Goal: Check status: Check status

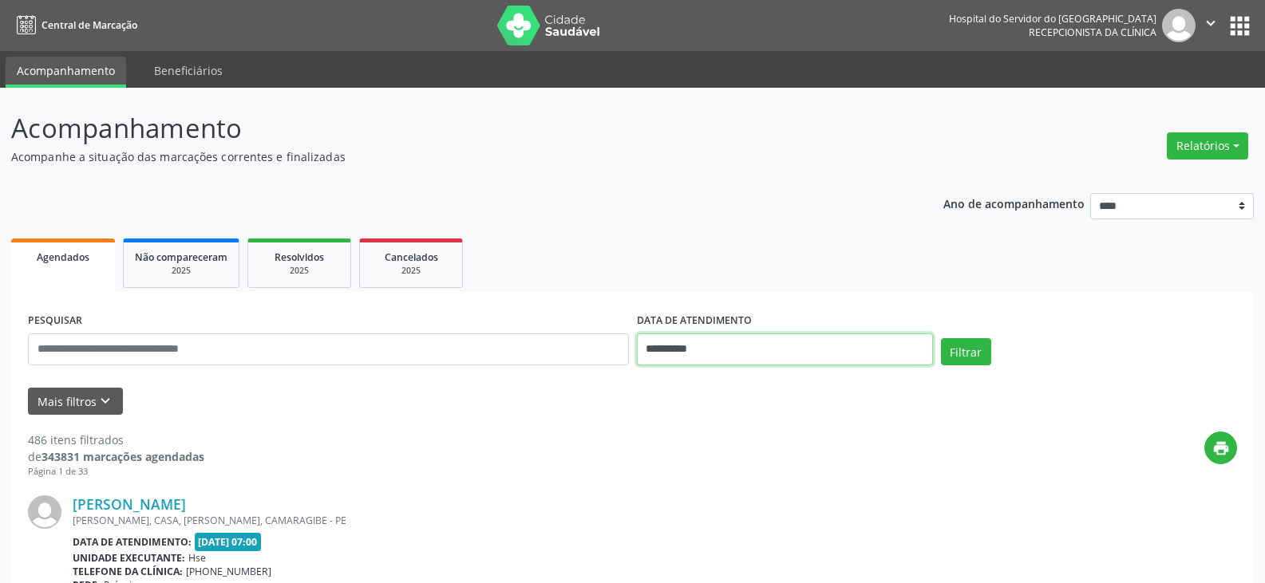
click at [697, 361] on input "**********" at bounding box center [785, 350] width 296 height 32
click at [698, 353] on input "**********" at bounding box center [785, 350] width 296 height 32
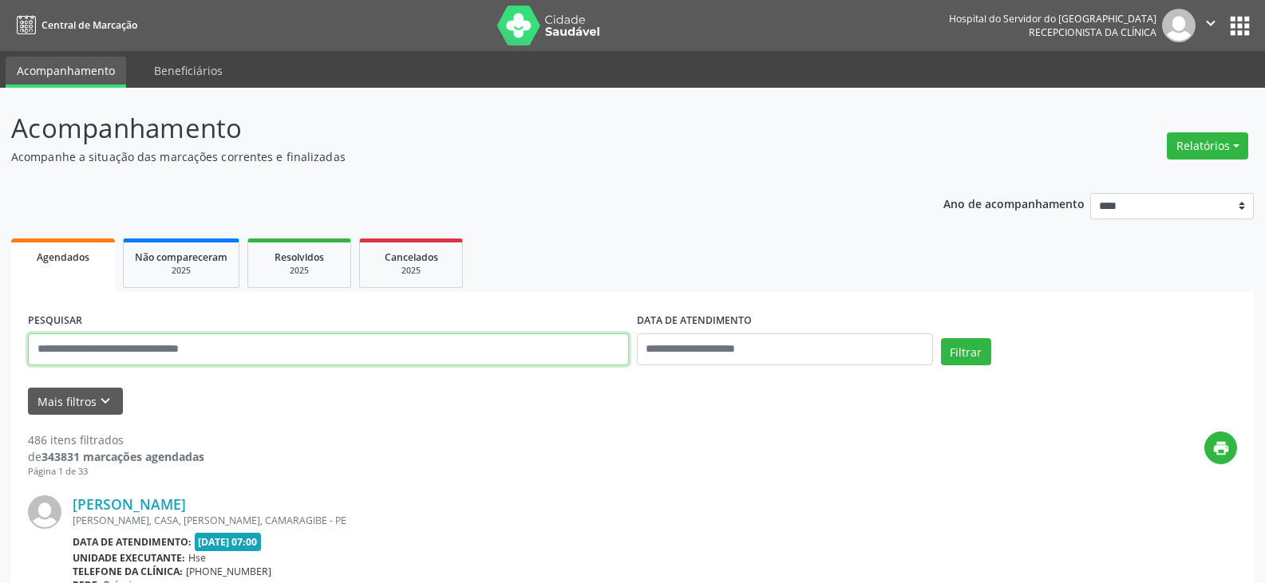
click at [530, 351] on input "text" at bounding box center [328, 350] width 601 height 32
paste input "**********"
click at [941, 338] on button "Filtrar" at bounding box center [966, 351] width 50 height 27
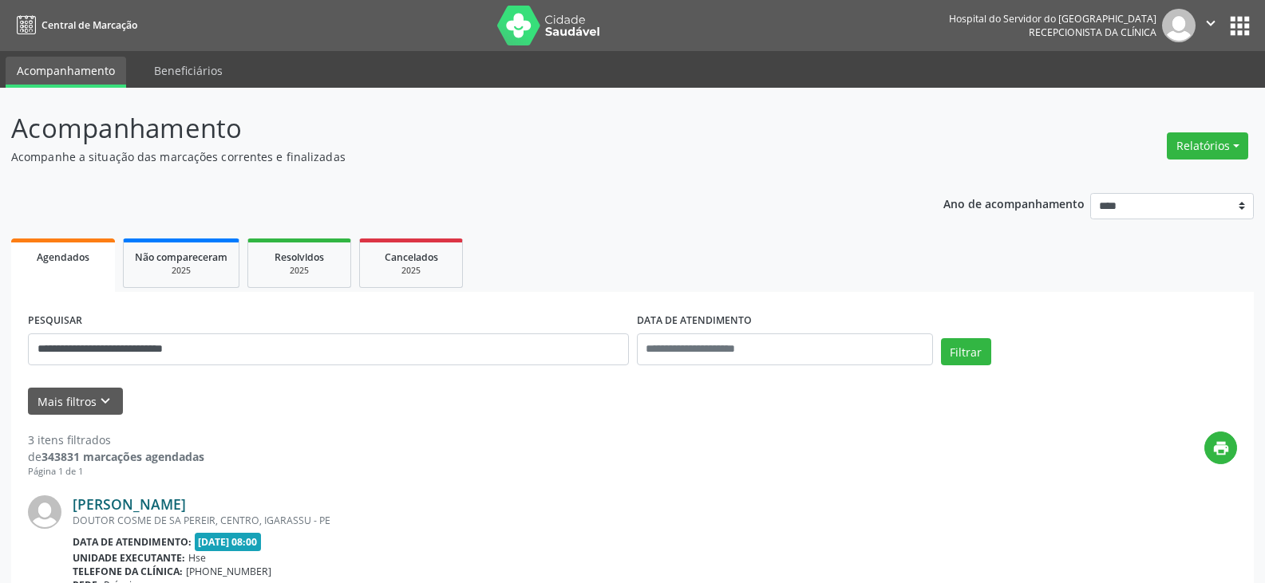
click at [186, 508] on link "[PERSON_NAME]" at bounding box center [129, 504] width 113 height 18
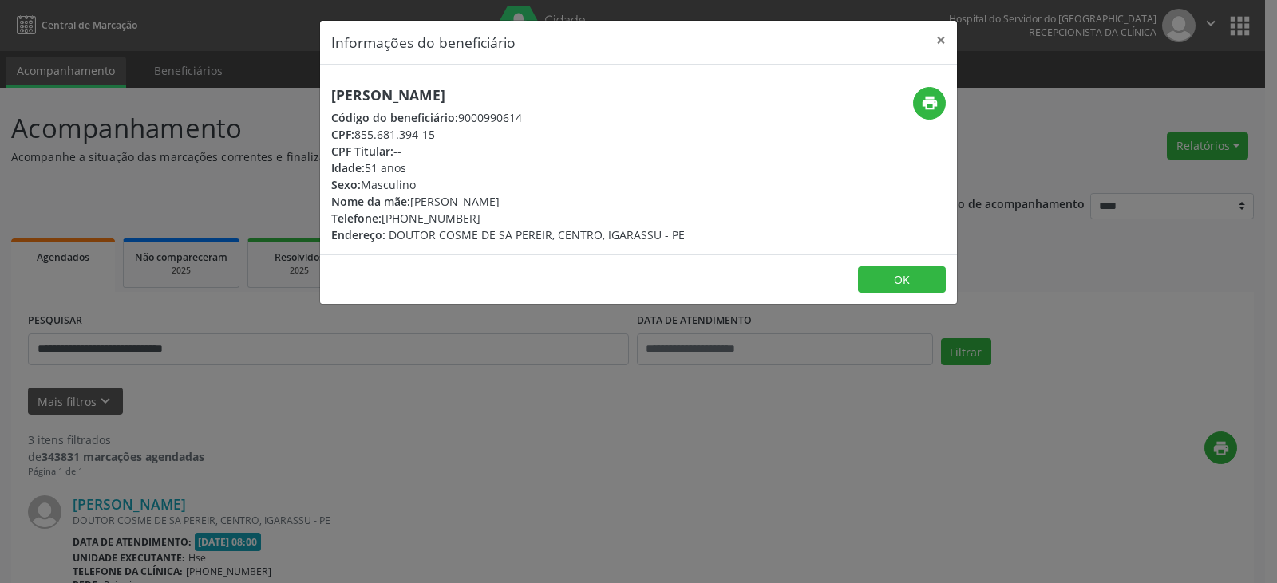
click at [412, 376] on div "Informações do beneficiário × [PERSON_NAME] Código do beneficiário: 9000990614 …" at bounding box center [638, 291] width 1277 height 583
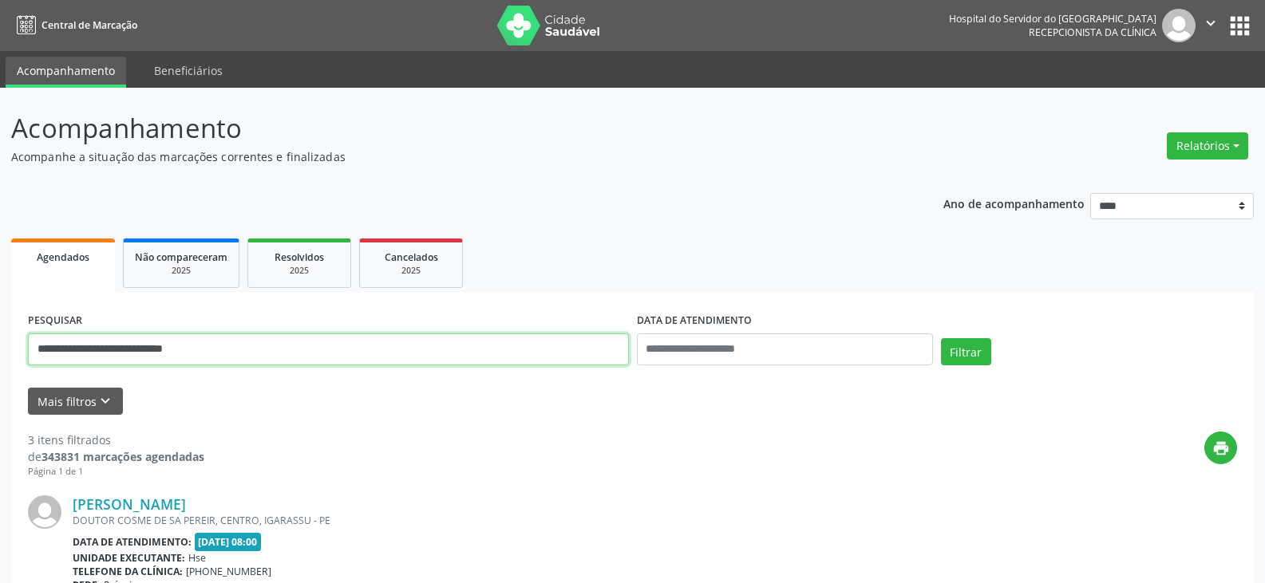
drag, startPoint x: 266, startPoint y: 351, endPoint x: 0, endPoint y: 313, distance: 268.4
paste input "text"
click at [941, 338] on button "Filtrar" at bounding box center [966, 351] width 50 height 27
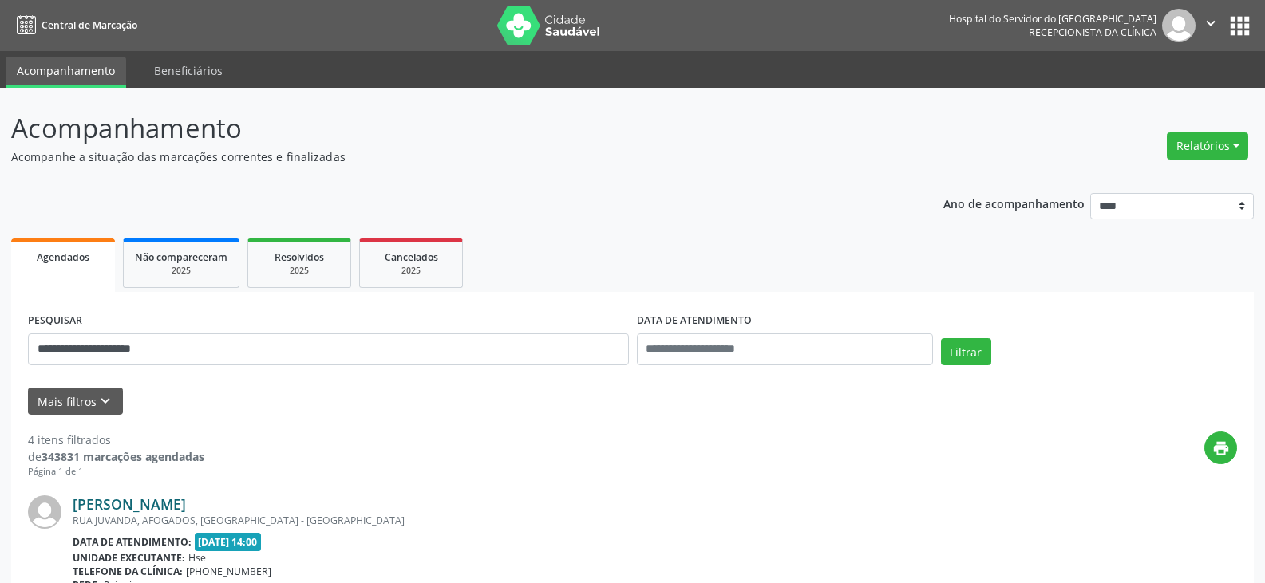
click at [146, 502] on link "[PERSON_NAME]" at bounding box center [129, 504] width 113 height 18
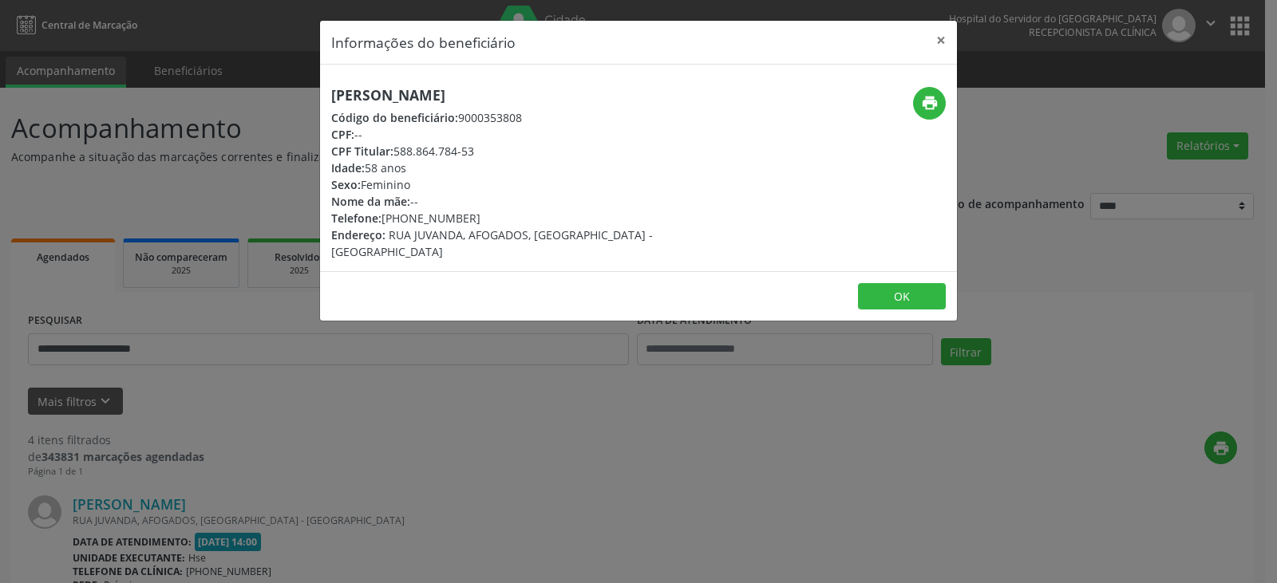
click at [215, 459] on div "Informações do beneficiário × [PERSON_NAME] Código do beneficiário: 9000353808 …" at bounding box center [638, 291] width 1277 height 583
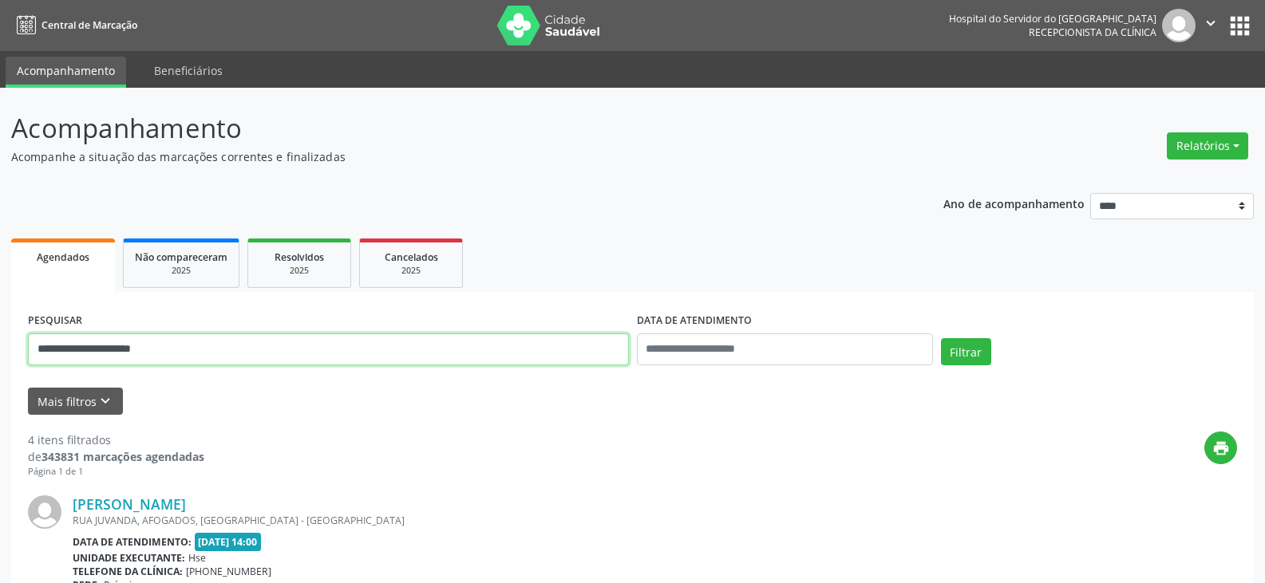
drag, startPoint x: 215, startPoint y: 353, endPoint x: 0, endPoint y: 377, distance: 216.0
paste input "*****"
click at [941, 338] on button "Filtrar" at bounding box center [966, 351] width 50 height 27
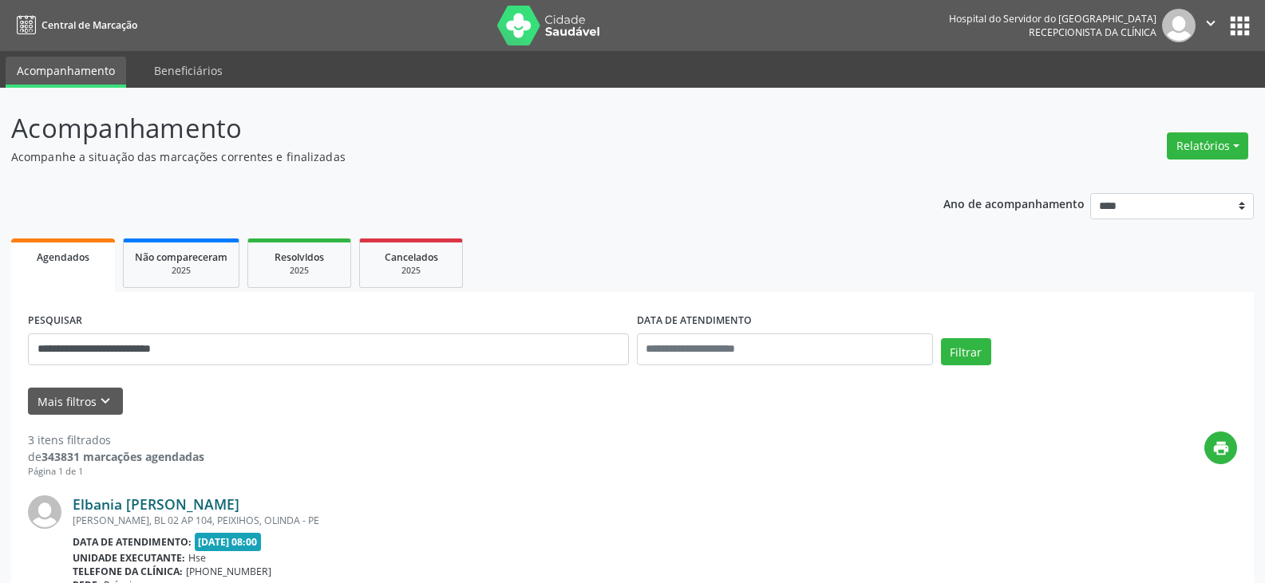
click at [136, 504] on link "Elbania [PERSON_NAME]" at bounding box center [156, 504] width 167 height 18
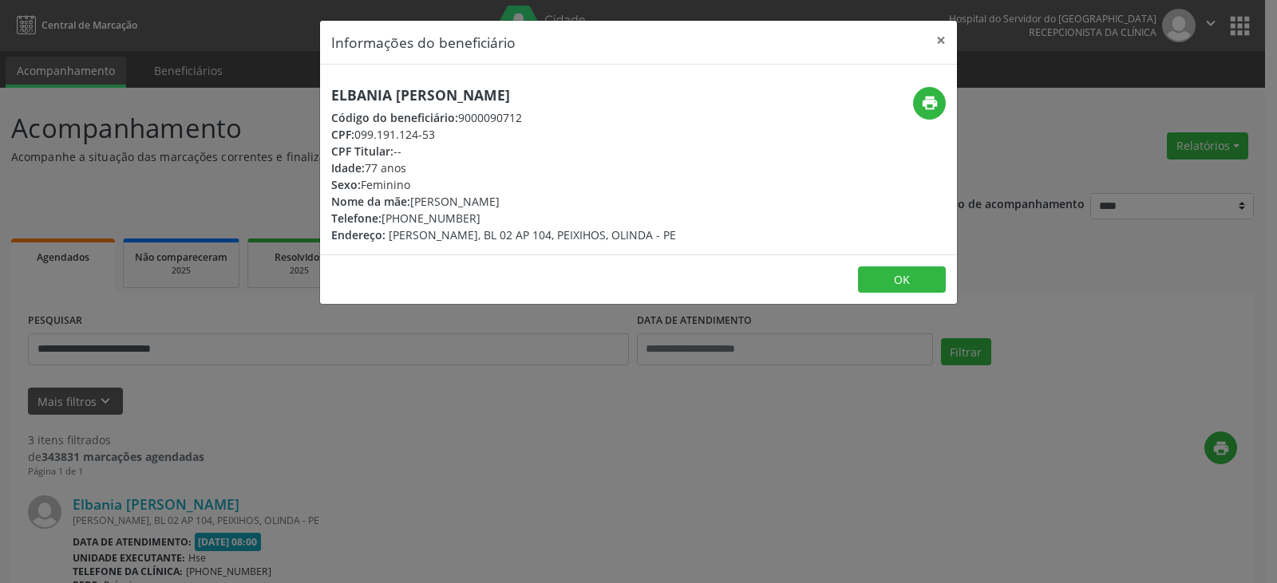
click at [506, 357] on div "Informações do beneficiário × [PERSON_NAME] Código do beneficiário: 9000090712 …" at bounding box center [638, 291] width 1277 height 583
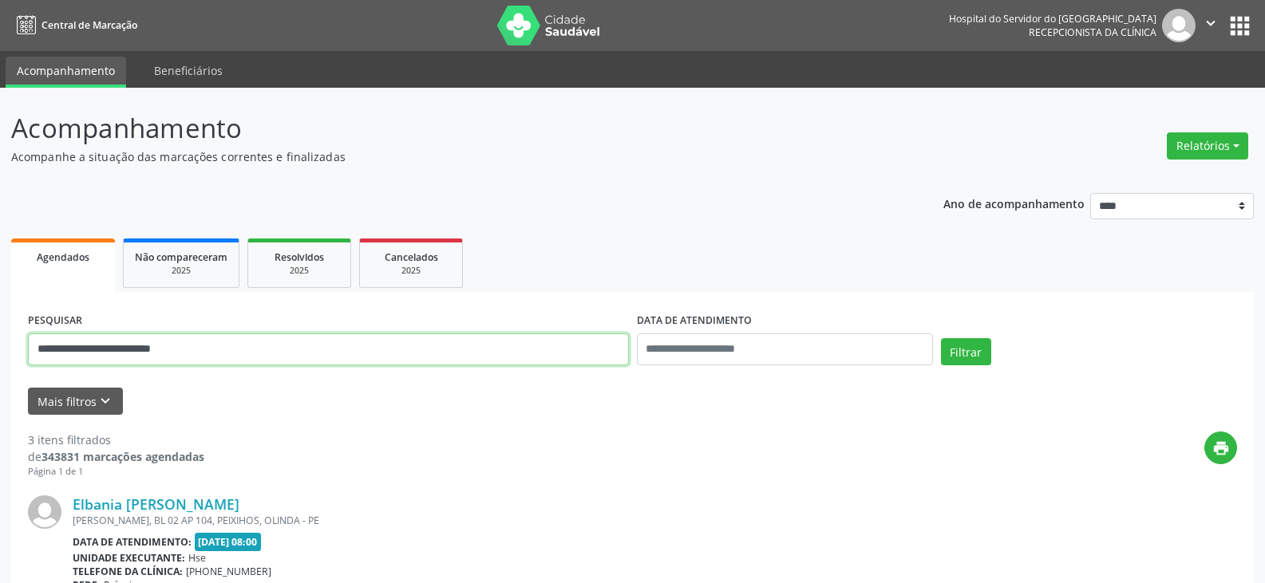
drag, startPoint x: 278, startPoint y: 349, endPoint x: 39, endPoint y: 209, distance: 277.5
paste input "*"
click at [941, 338] on button "Filtrar" at bounding box center [966, 351] width 50 height 27
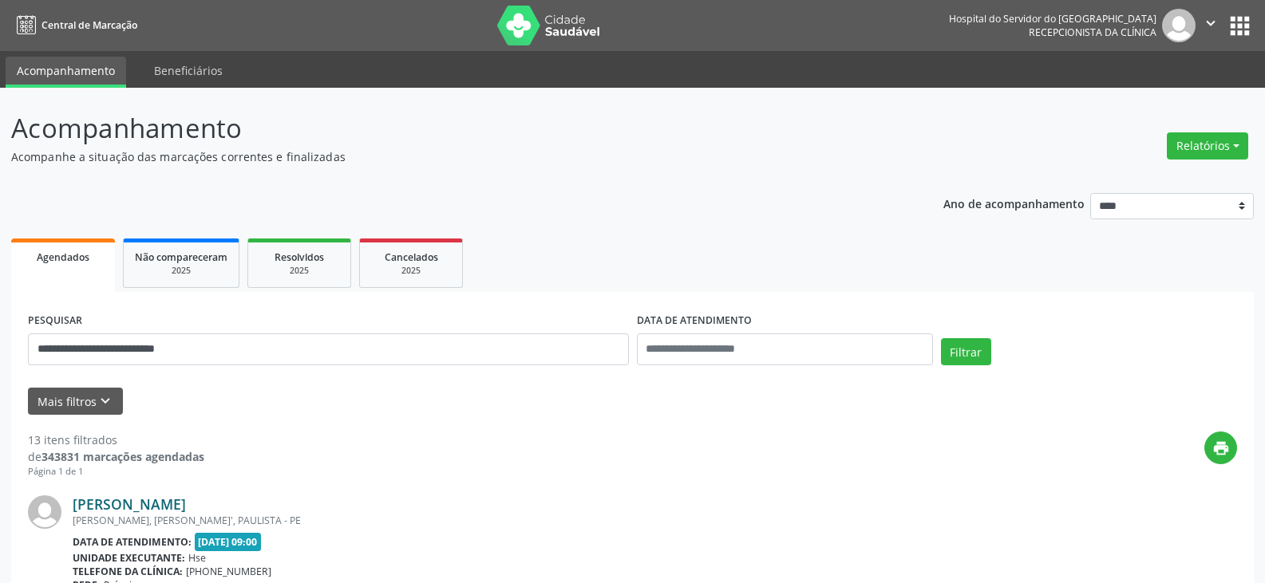
click at [186, 507] on link "[PERSON_NAME]" at bounding box center [129, 504] width 113 height 18
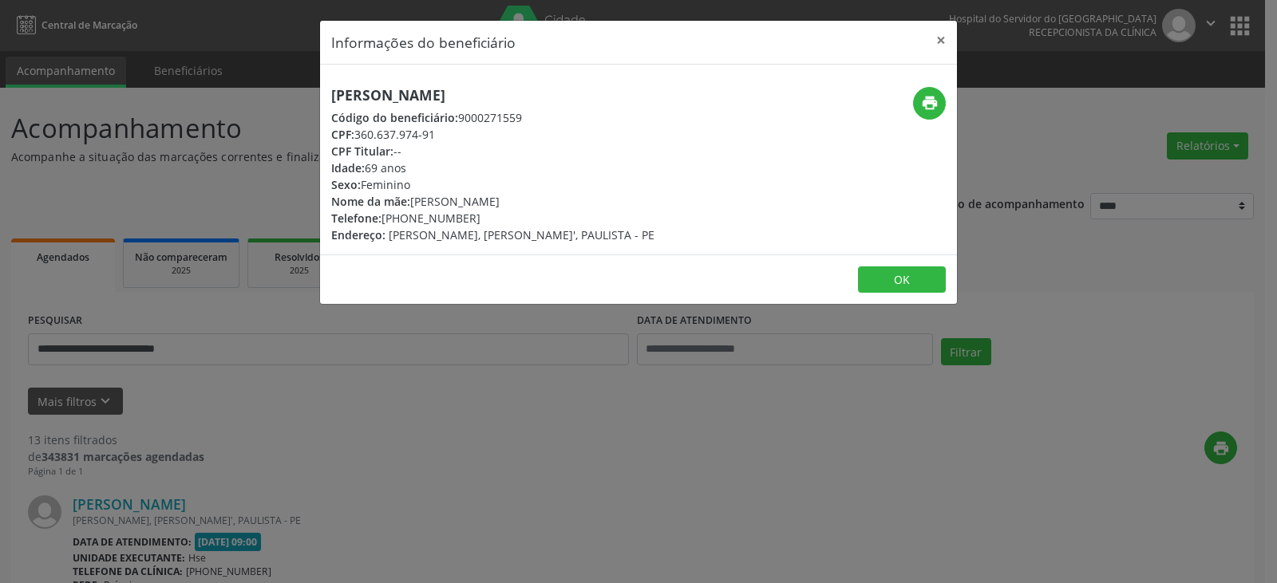
click at [531, 389] on div "Informações do beneficiário × [PERSON_NAME] Código do beneficiário: 9000271559 …" at bounding box center [638, 291] width 1277 height 583
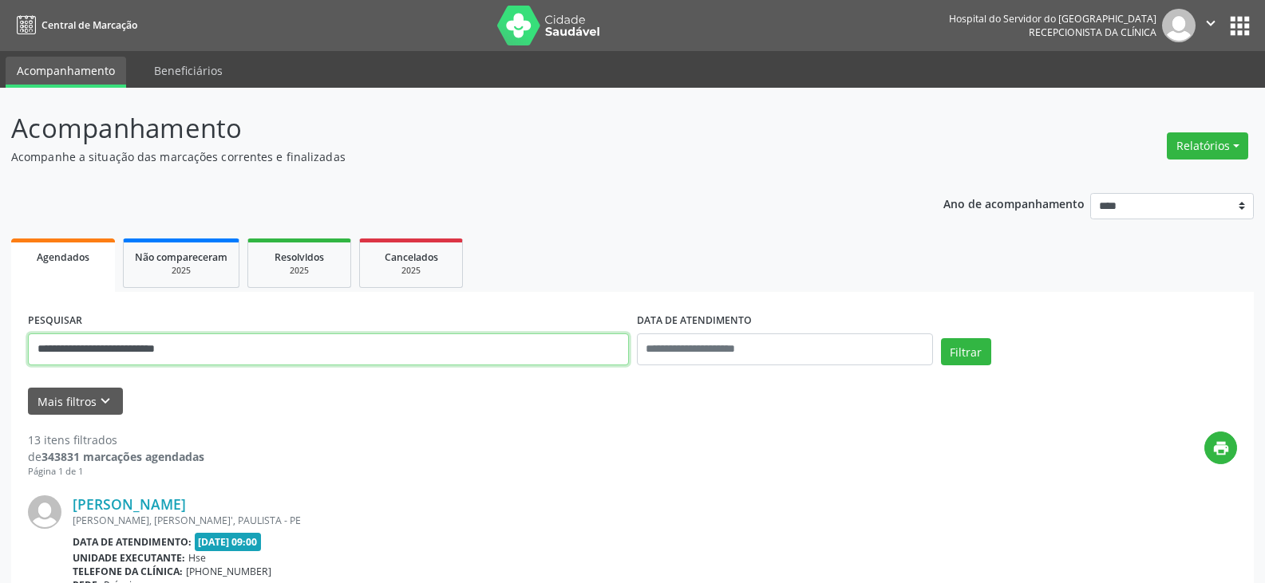
drag, startPoint x: 240, startPoint y: 353, endPoint x: 0, endPoint y: 239, distance: 265.9
paste input "text"
type input "*"
type input "**********"
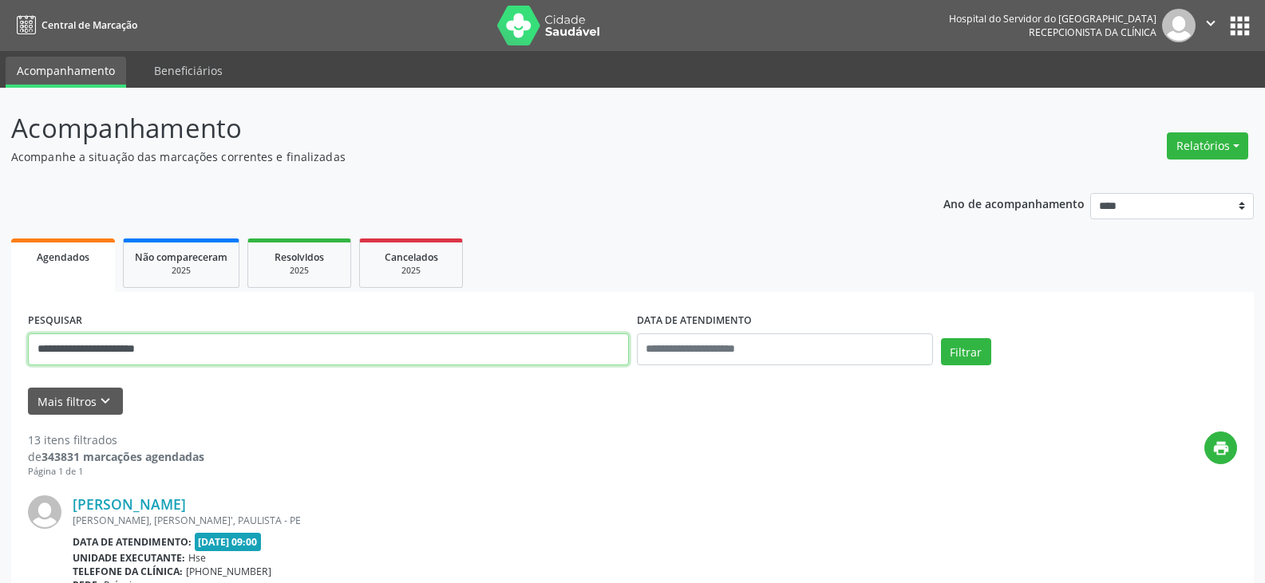
click at [941, 338] on button "Filtrar" at bounding box center [966, 351] width 50 height 27
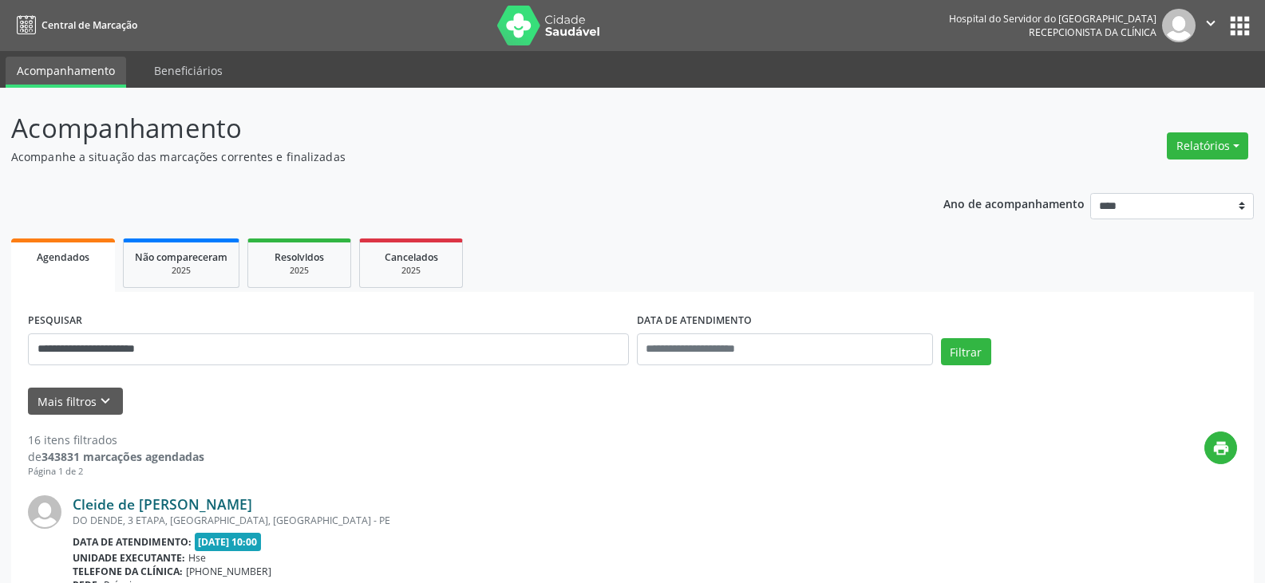
click at [207, 505] on link "Cleide de [PERSON_NAME]" at bounding box center [163, 504] width 180 height 18
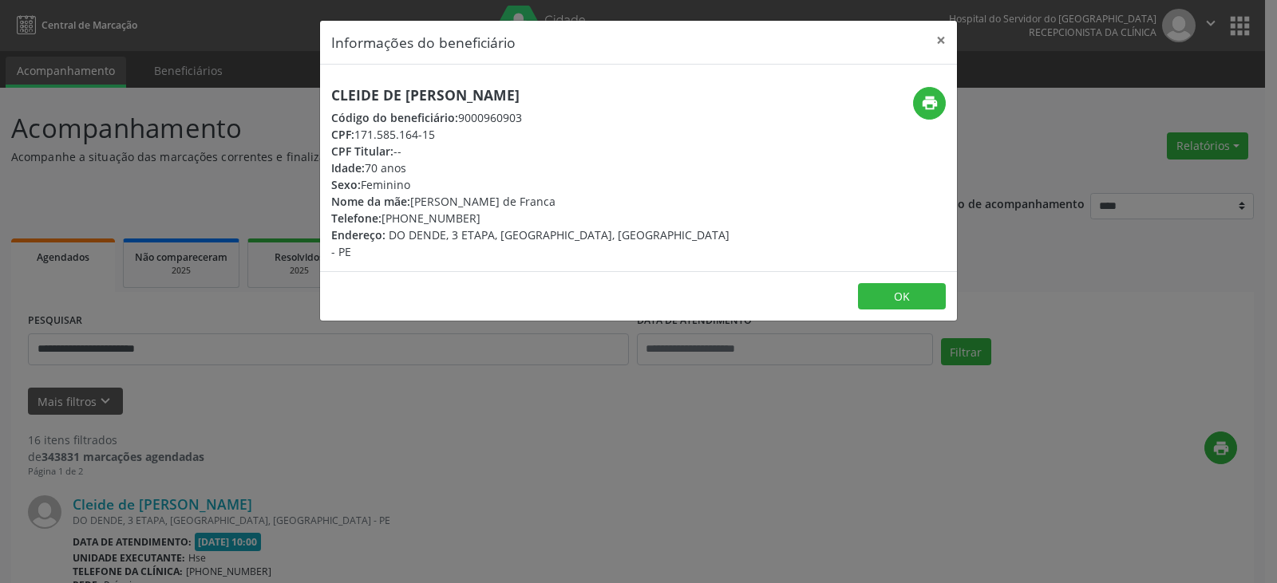
click at [557, 381] on div "Informações do beneficiário × Cleide de [PERSON_NAME] Código do beneficiário: 9…" at bounding box center [638, 291] width 1277 height 583
